Goal: Ask a question

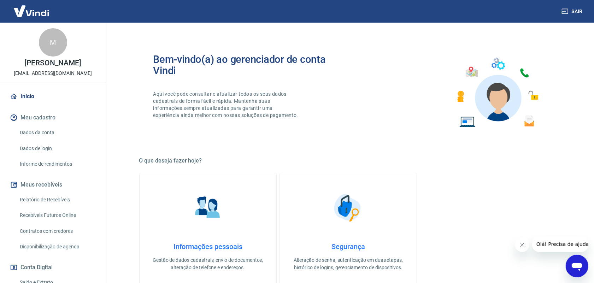
click at [522, 243] on icon "Fechar mensagem da empresa" at bounding box center [522, 245] width 4 height 4
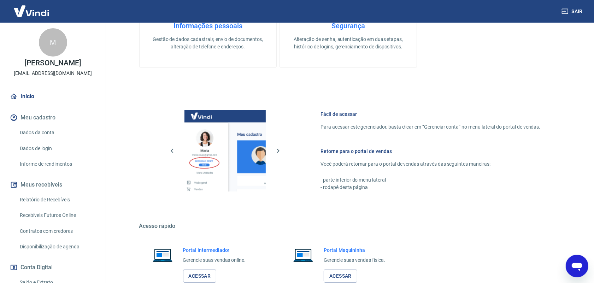
scroll to position [268, 0]
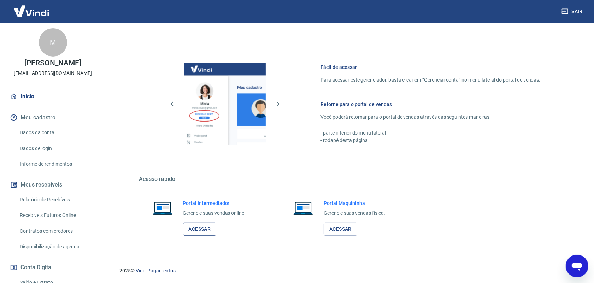
click at [185, 232] on link "Acessar" at bounding box center [200, 228] width 34 height 13
click at [574, 277] on div "2025 © Vindi Pagamentos" at bounding box center [348, 267] width 474 height 30
click at [580, 268] on icon "Abrir janela de mensagens" at bounding box center [576, 265] width 13 height 13
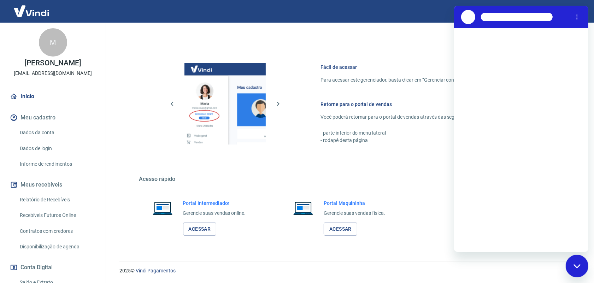
scroll to position [0, 0]
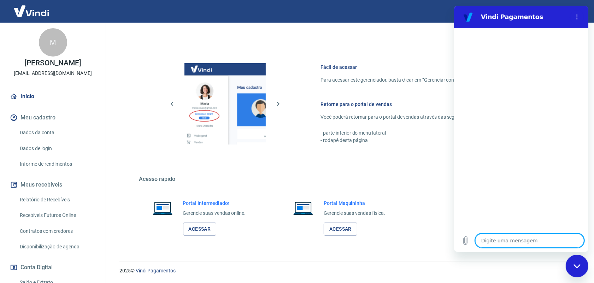
click at [504, 243] on textarea at bounding box center [529, 240] width 109 height 14
type textarea "o"
type textarea "x"
type textarea "oi"
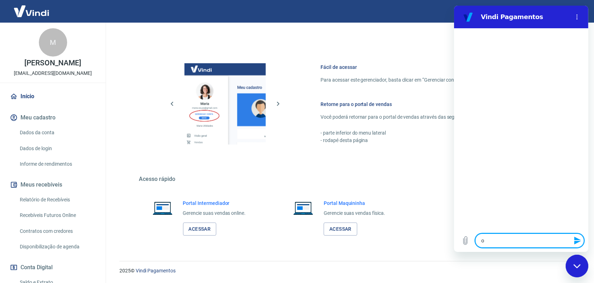
type textarea "x"
type textarea "oi"
type textarea "x"
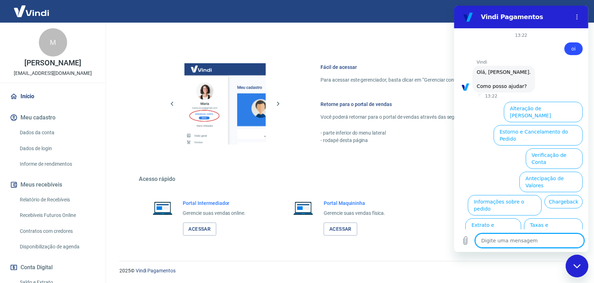
scroll to position [18, 0]
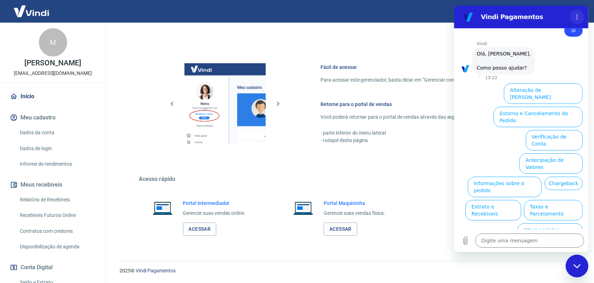
click at [574, 14] on icon "Menu de opções" at bounding box center [576, 17] width 6 height 6
drag, startPoint x: 585, startPoint y: 269, endPoint x: 1122, endPoint y: 512, distance: 589.2
click at [585, 269] on div "Fechar janela de mensagens" at bounding box center [576, 265] width 21 height 21
type textarea "x"
